Goal: Find contact information: Obtain details needed to contact an individual or organization

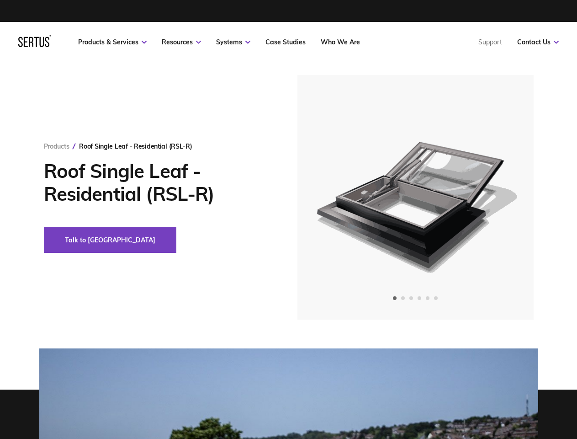
click at [181, 42] on link "Resources" at bounding box center [181, 42] width 39 height 8
click at [233, 42] on link "Systems" at bounding box center [233, 42] width 34 height 8
click at [538, 42] on link "Contact Us" at bounding box center [538, 42] width 42 height 8
click at [135, 146] on div "Roof Single Leaf - Residential (RSL-R)" at bounding box center [135, 146] width 113 height 8
click at [79, 240] on button "Talk to [GEOGRAPHIC_DATA]" at bounding box center [110, 240] width 132 height 26
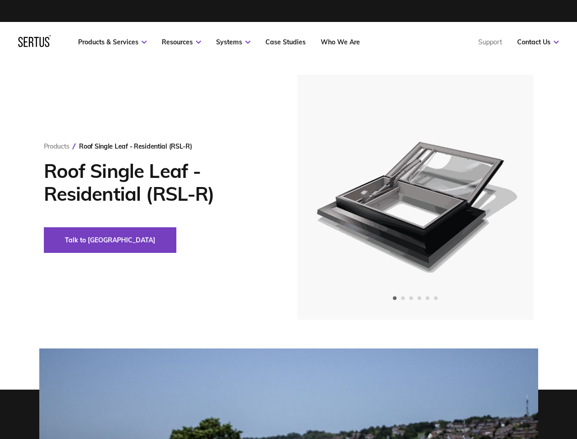
click at [415, 197] on div "Downloads Data Sheets Installation Guides User Manuals Warranties Declarations …" at bounding box center [288, 138] width 577 height 152
click at [330, 197] on icon "Previous slide" at bounding box center [330, 197] width 5 height 0
click at [501, 197] on icon "Next slide" at bounding box center [500, 197] width 5 height 0
